Goal: Information Seeking & Learning: Learn about a topic

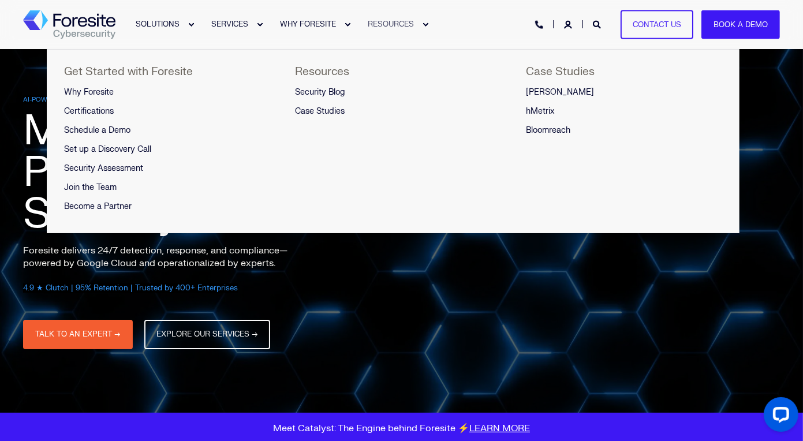
click at [401, 24] on span "RESOURCES" at bounding box center [391, 24] width 46 height 9
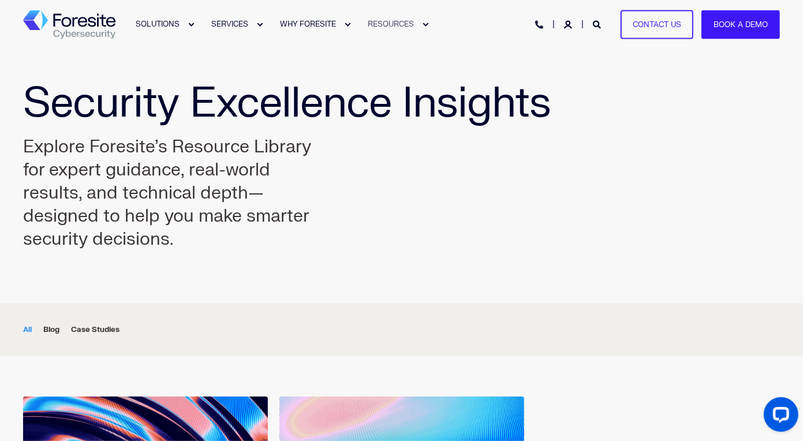
click at [12, 86] on div "Security Excellence Insights Explore Foresite’s Resource Library for expert gui…" at bounding box center [401, 176] width 803 height 254
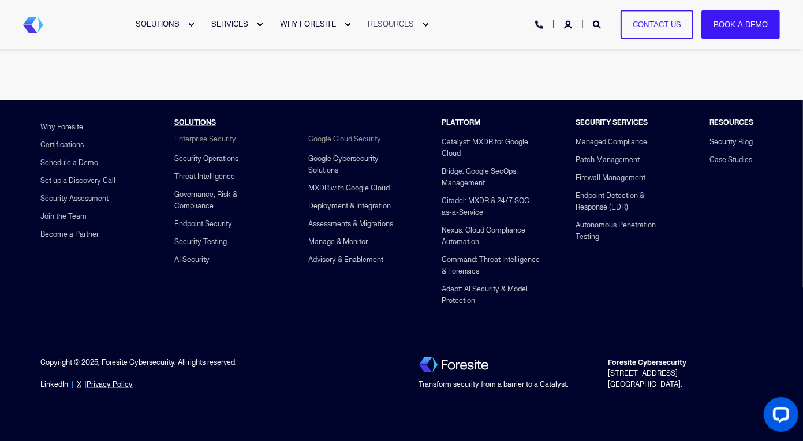
click at [57, 386] on link "LinkedIn" at bounding box center [54, 384] width 28 height 11
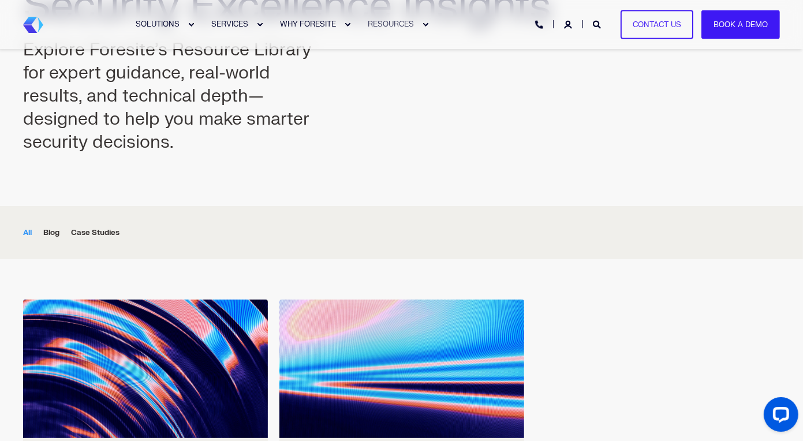
scroll to position [0, 0]
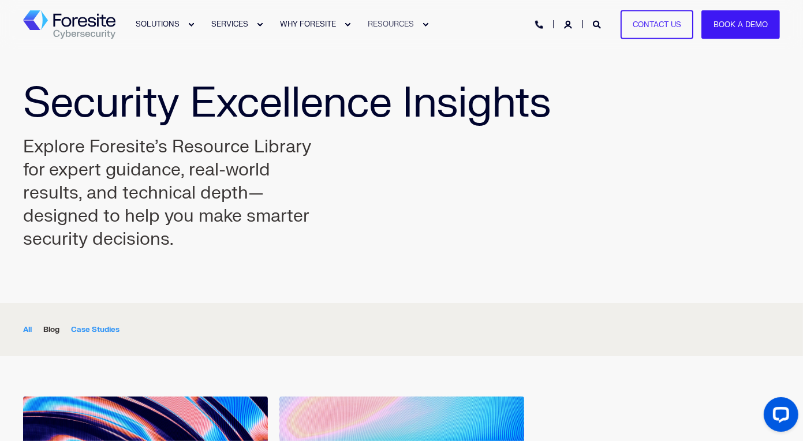
click at [112, 330] on div "Case Studies" at bounding box center [95, 329] width 49 height 13
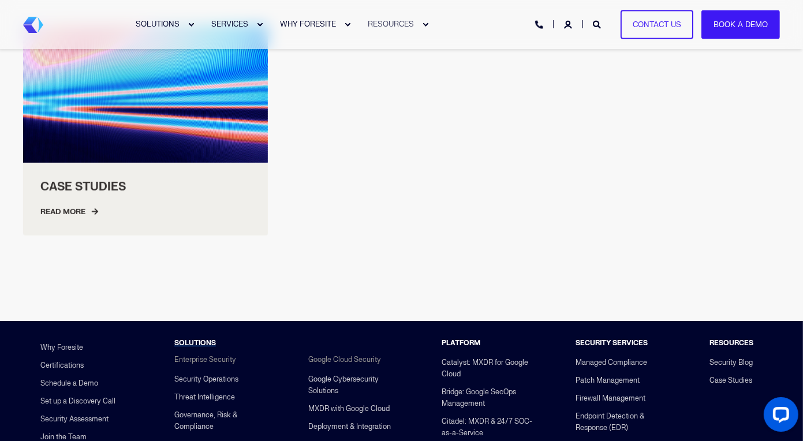
scroll to position [371, 0]
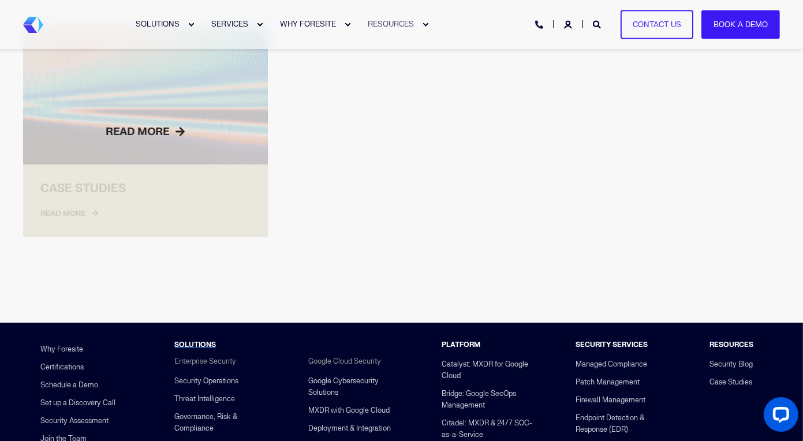
click at [118, 196] on div at bounding box center [145, 131] width 245 height 211
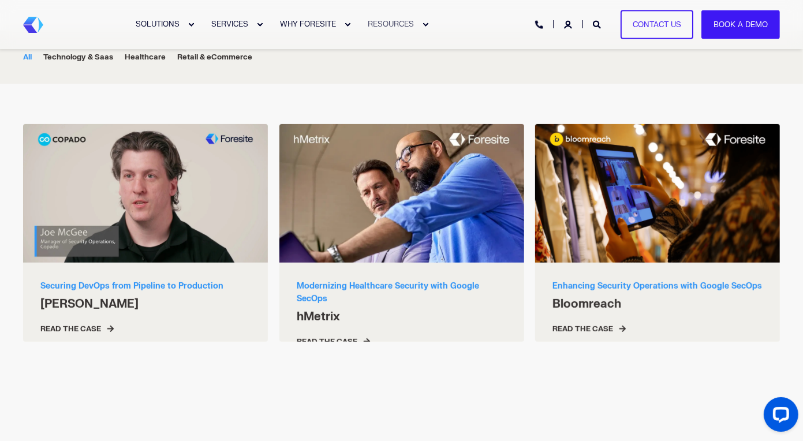
scroll to position [277, 0]
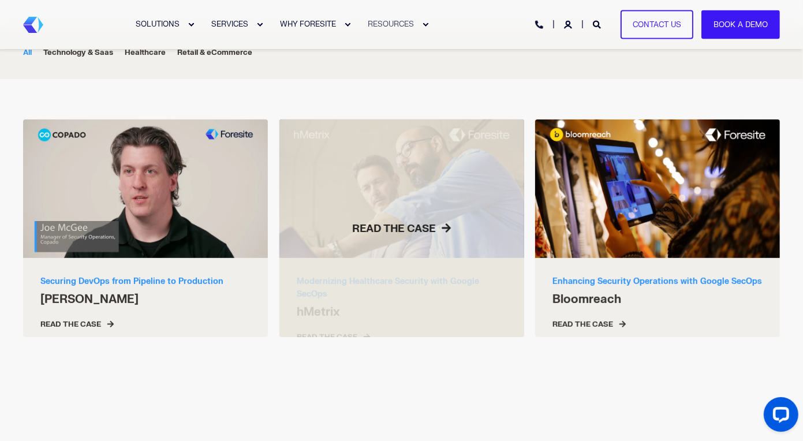
click at [431, 263] on div at bounding box center [402, 229] width 245 height 218
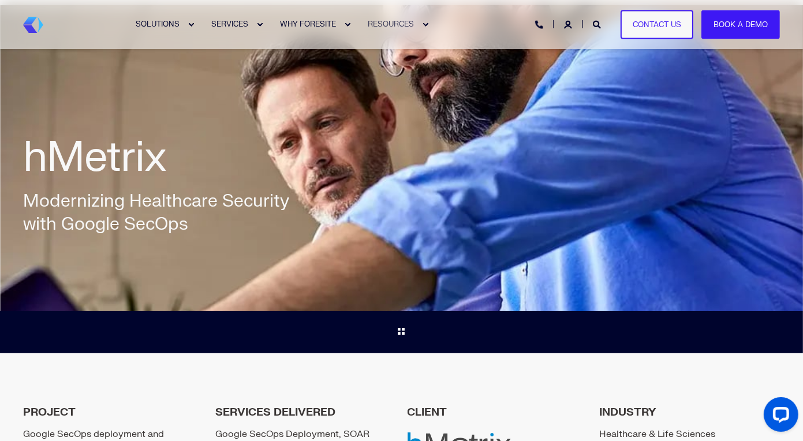
scroll to position [42, 0]
